Goal: Information Seeking & Learning: Learn about a topic

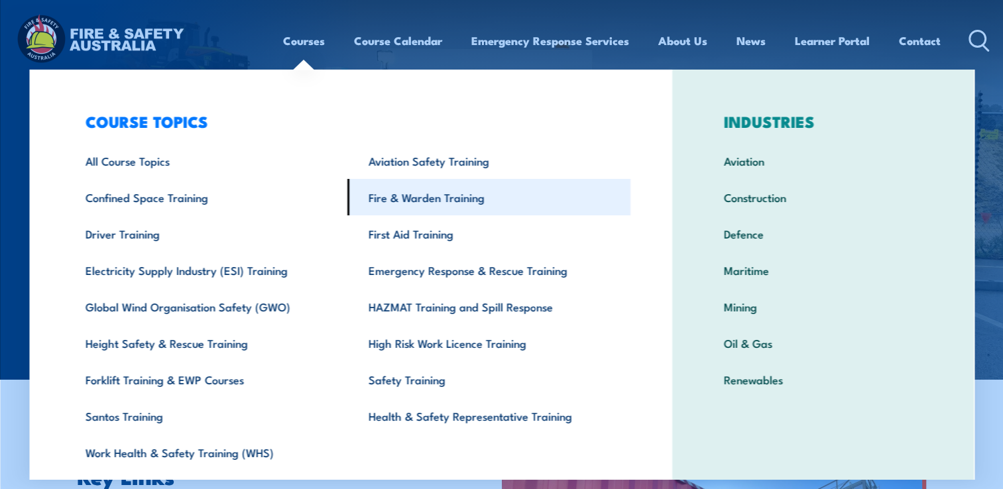
click at [430, 197] on link "Fire & Warden Training" at bounding box center [488, 197] width 283 height 36
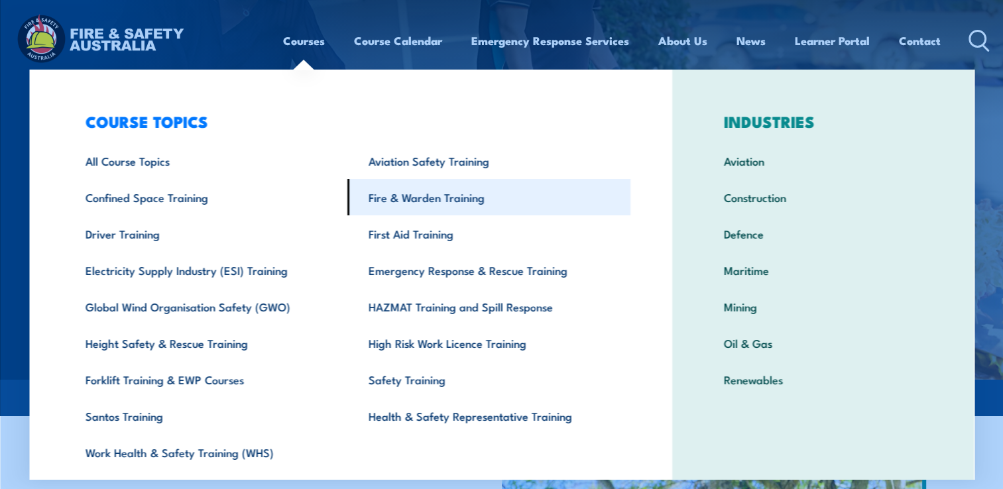
click at [416, 195] on link "Fire & Warden Training" at bounding box center [488, 197] width 283 height 36
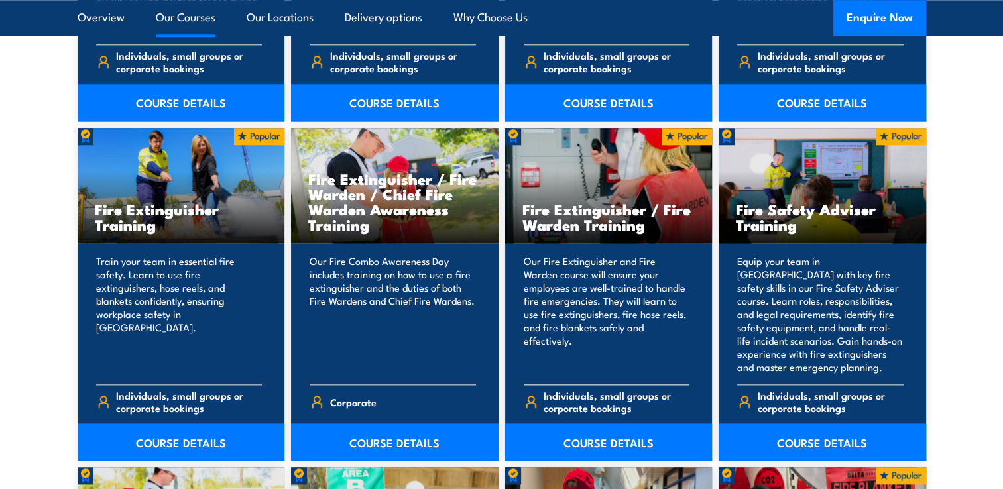
scroll to position [1458, 0]
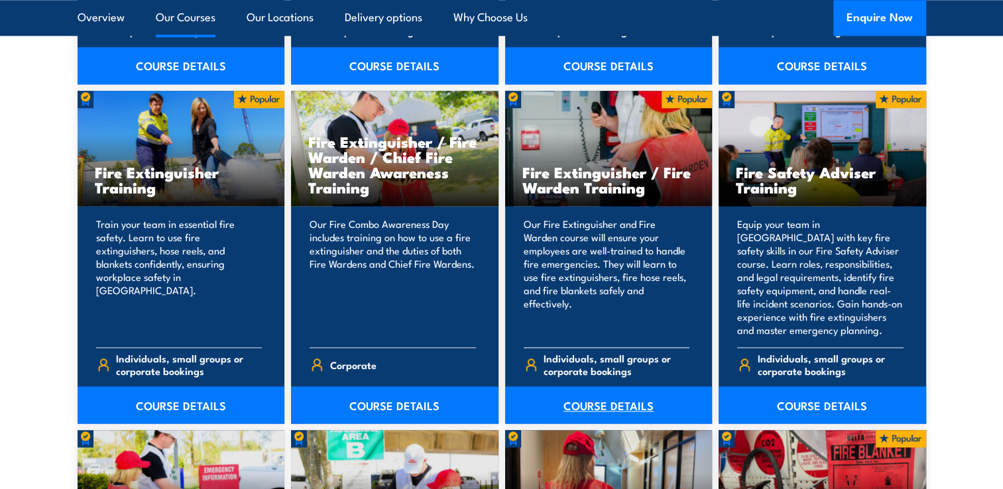
click at [596, 410] on link "COURSE DETAILS" at bounding box center [608, 404] width 207 height 37
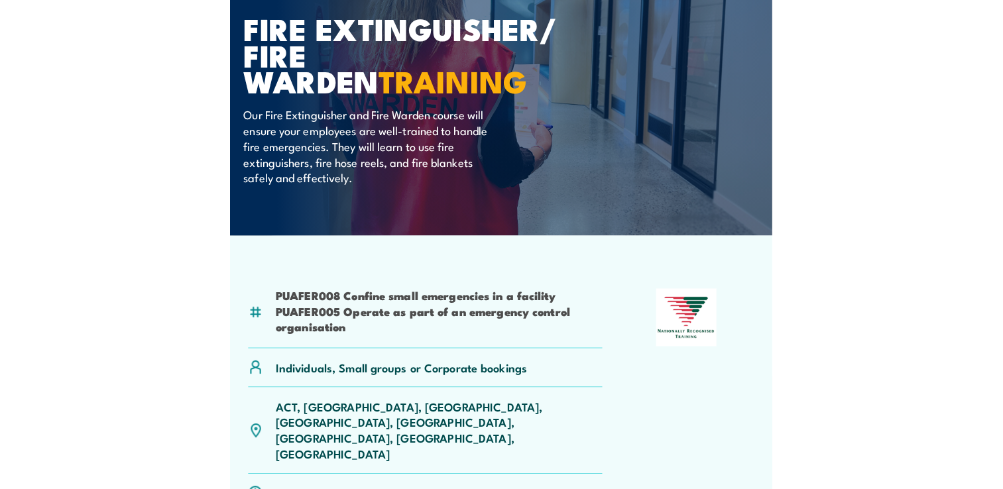
scroll to position [132, 0]
